Goal: Task Accomplishment & Management: Manage account settings

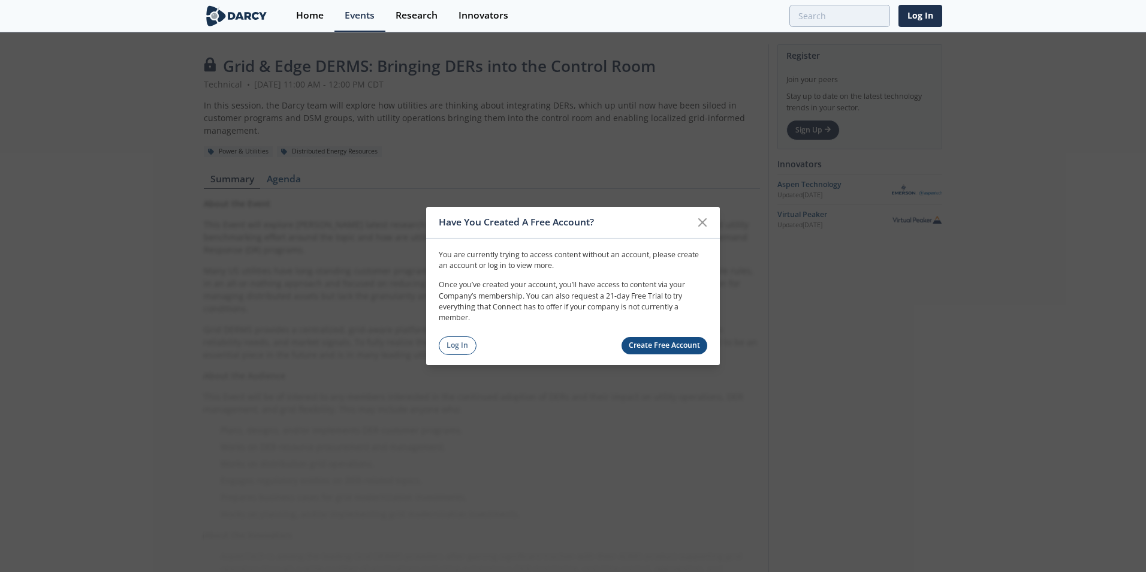
click at [662, 342] on link "Create Free Account" at bounding box center [664, 345] width 86 height 17
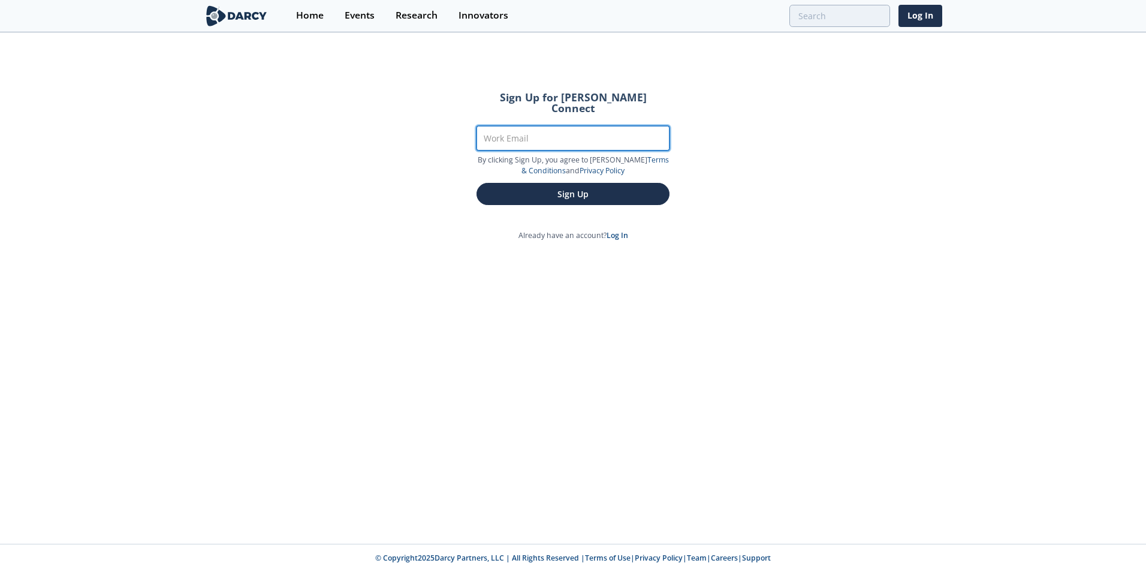
click at [522, 129] on input "Work Email" at bounding box center [572, 138] width 193 height 25
type input "[EMAIL_ADDRESS][DOMAIN_NAME]"
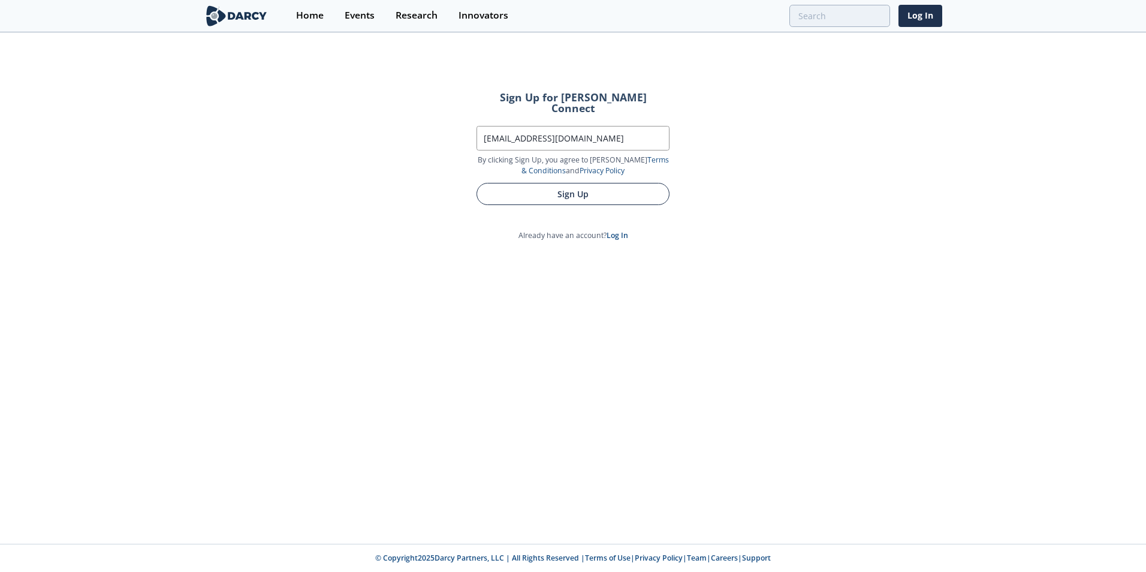
click at [598, 190] on button "Sign Up" at bounding box center [572, 194] width 193 height 22
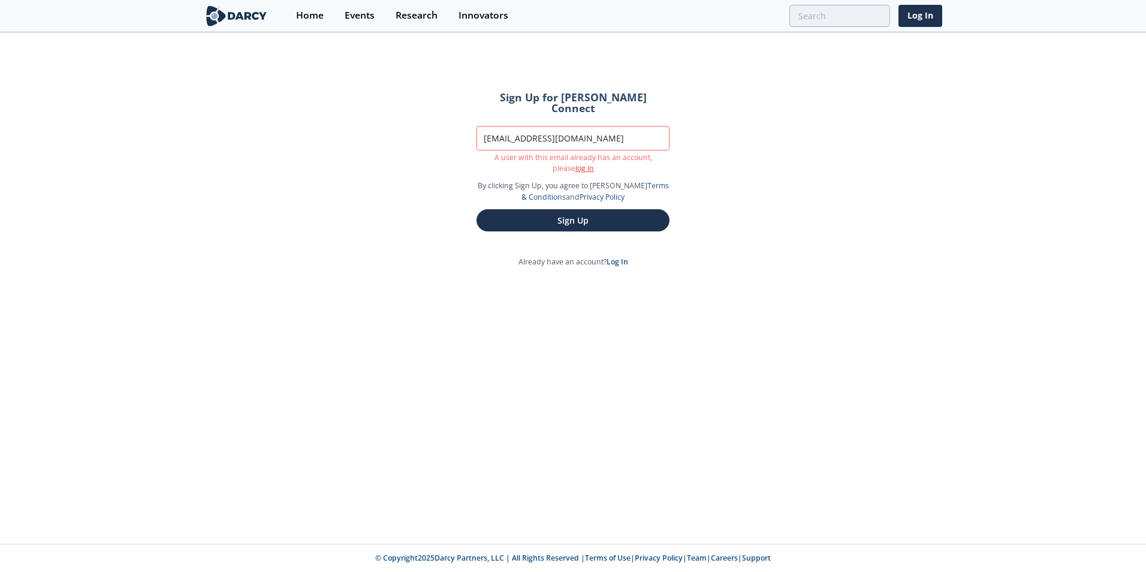
click at [575, 163] on link "log in" at bounding box center [584, 168] width 19 height 10
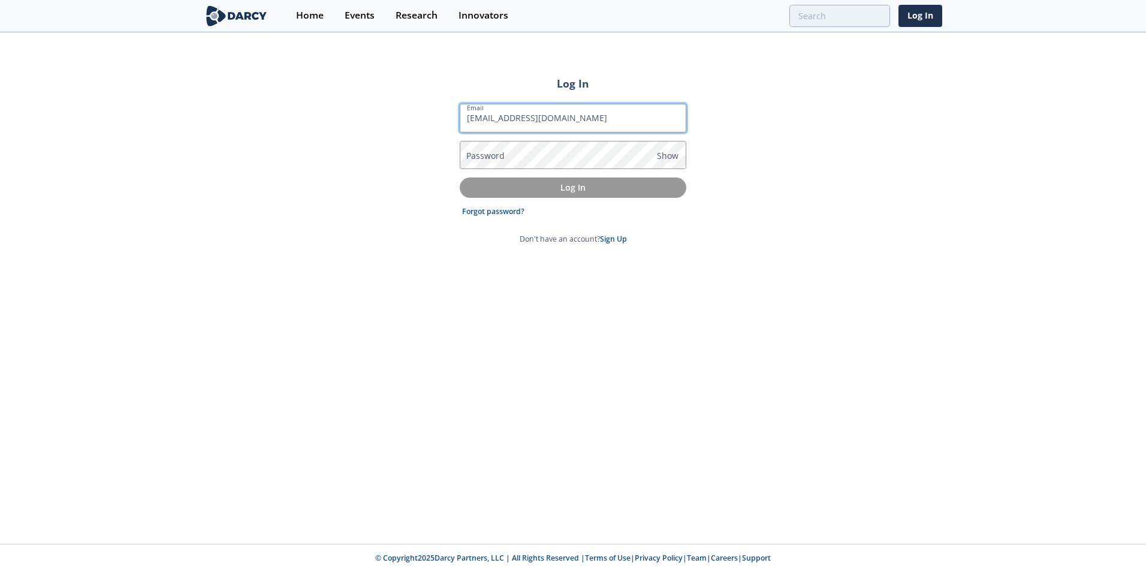
type input "[EMAIL_ADDRESS][DOMAIN_NAME]"
click at [512, 210] on link "Forgot password?" at bounding box center [493, 211] width 62 height 11
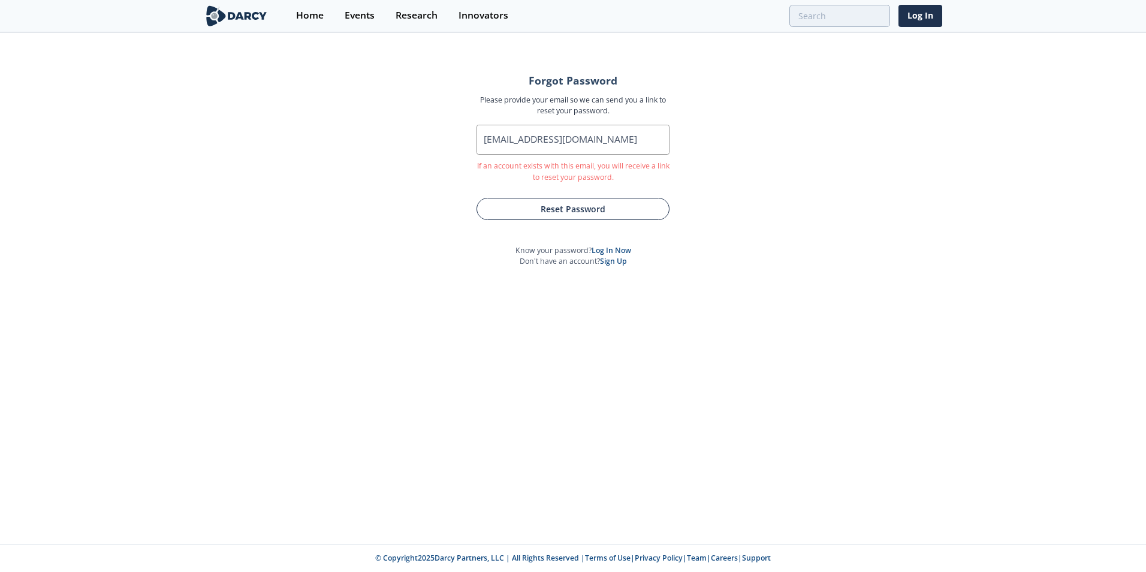
click at [572, 210] on button "Reset Password" at bounding box center [572, 209] width 193 height 22
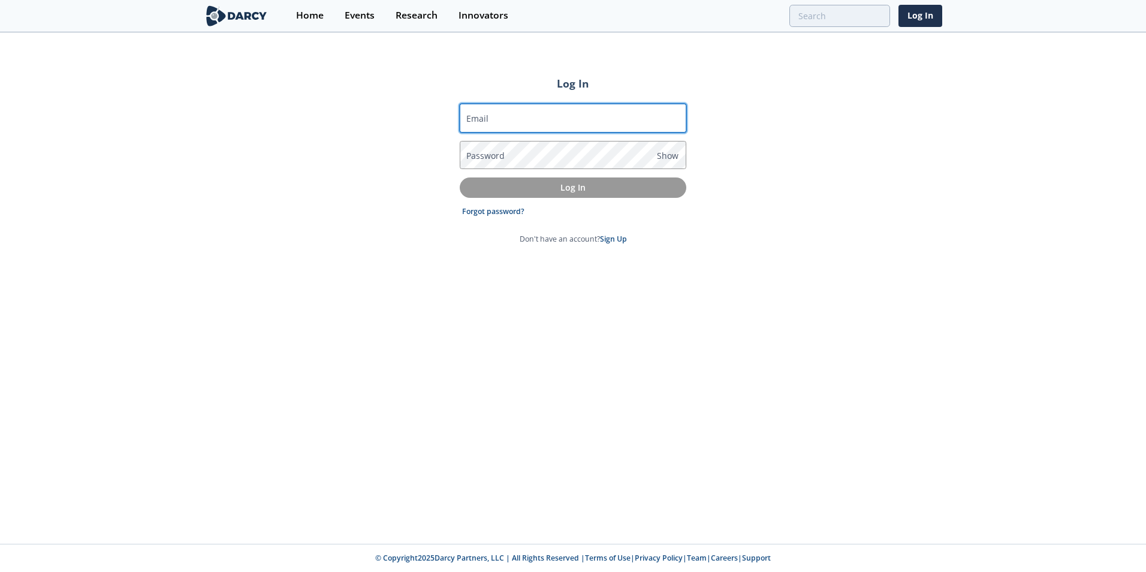
click at [526, 122] on input "Email" at bounding box center [573, 118] width 227 height 29
click at [494, 211] on link "Forgot password?" at bounding box center [493, 211] width 62 height 11
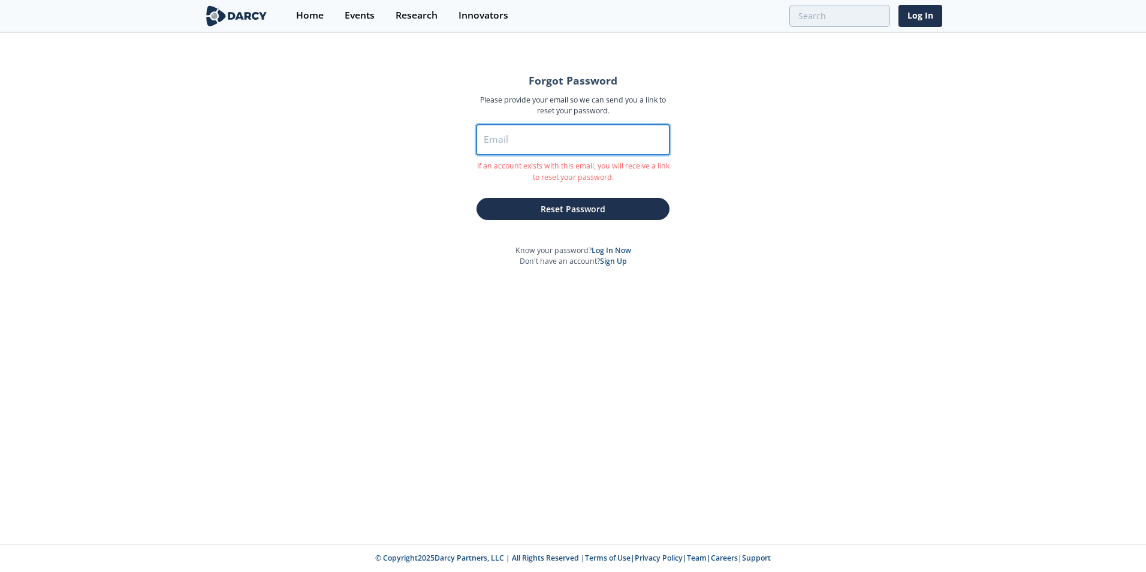
click at [554, 144] on input "Email" at bounding box center [572, 140] width 193 height 30
type input "[EMAIL_ADDRESS][DOMAIN_NAME]"
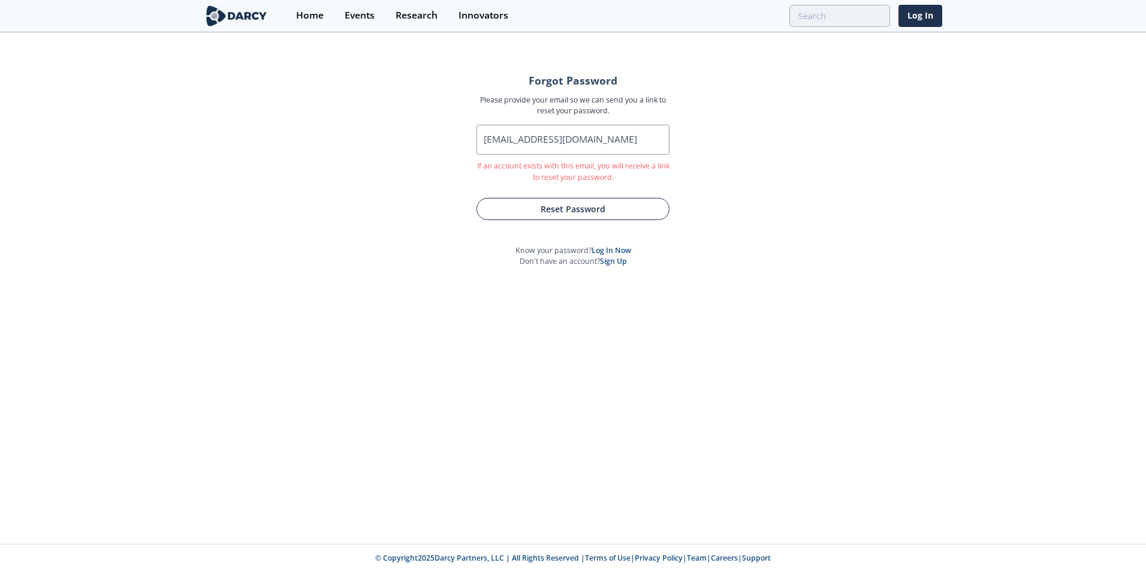
click at [590, 214] on button "Reset Password" at bounding box center [572, 209] width 193 height 22
